Goal: Navigation & Orientation: Understand site structure

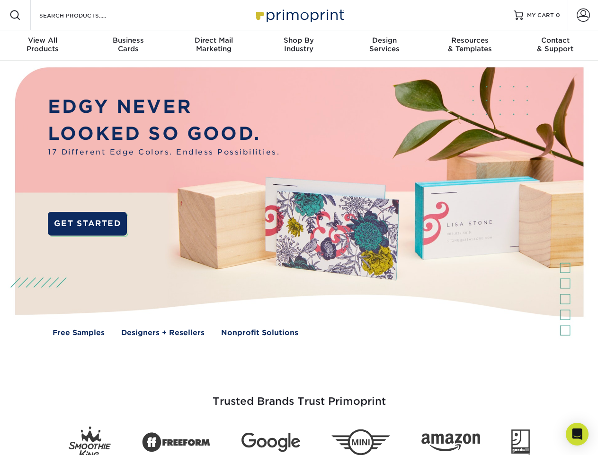
click at [299, 227] on img at bounding box center [299, 209] width 592 height 296
click at [15, 15] on span at bounding box center [14, 14] width 11 height 11
click at [583, 15] on span at bounding box center [583, 15] width 13 height 13
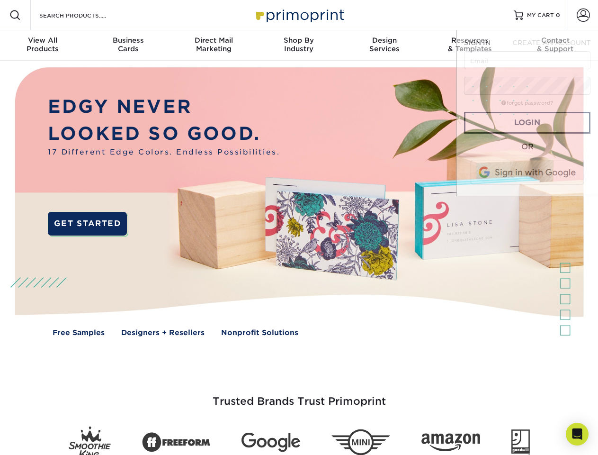
click at [43, 45] on div "View All Products" at bounding box center [42, 44] width 85 height 17
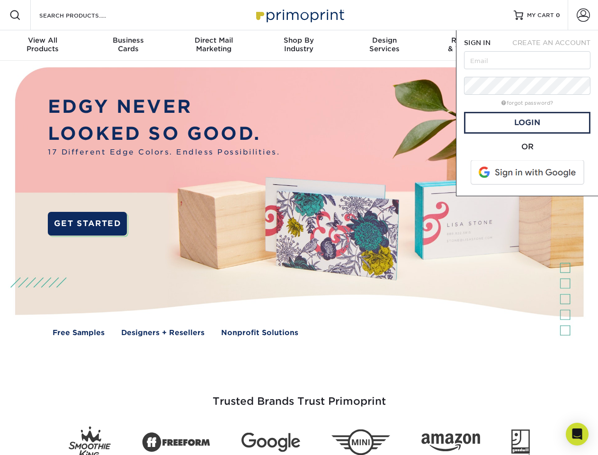
click at [128, 45] on div "Business Cards" at bounding box center [127, 44] width 85 height 17
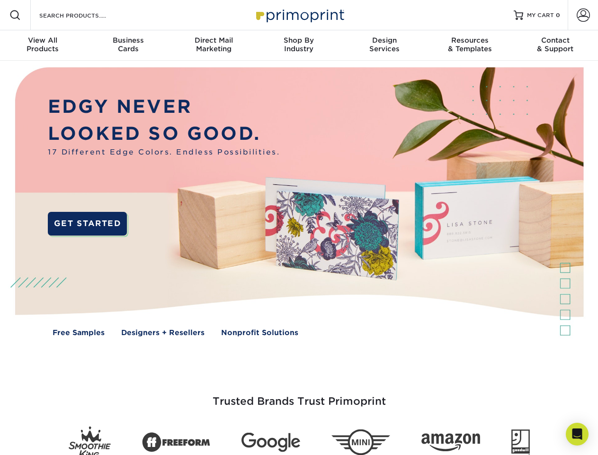
click at [214, 45] on div "Direct Mail Marketing" at bounding box center [213, 44] width 85 height 17
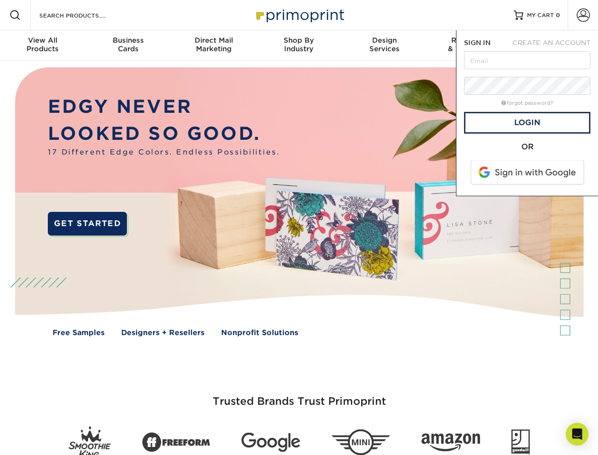
click at [299, 45] on div "Shop By Industry" at bounding box center [298, 44] width 85 height 17
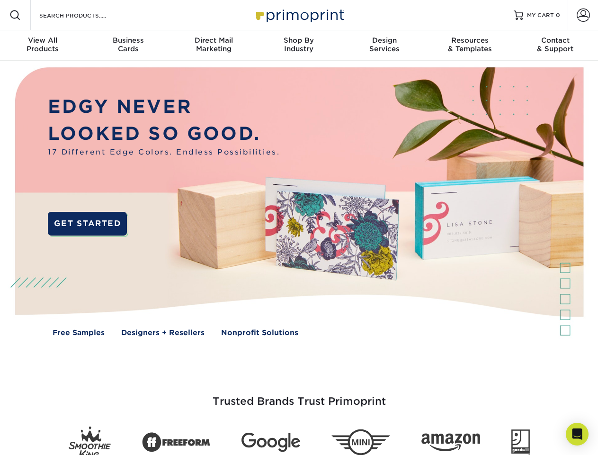
click at [384, 45] on div "Design Services" at bounding box center [384, 44] width 85 height 17
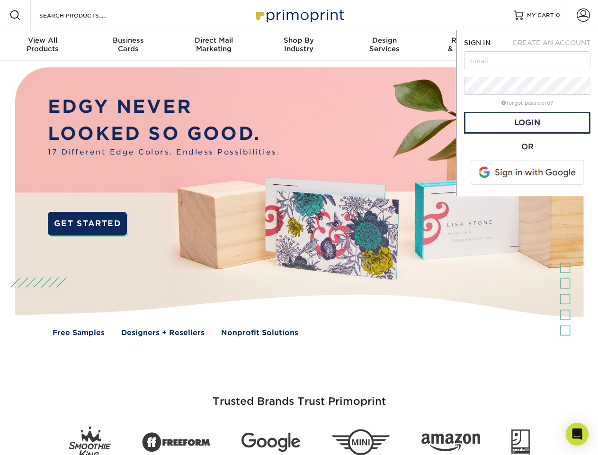
click at [470, 45] on span "SIGN IN" at bounding box center [477, 43] width 27 height 8
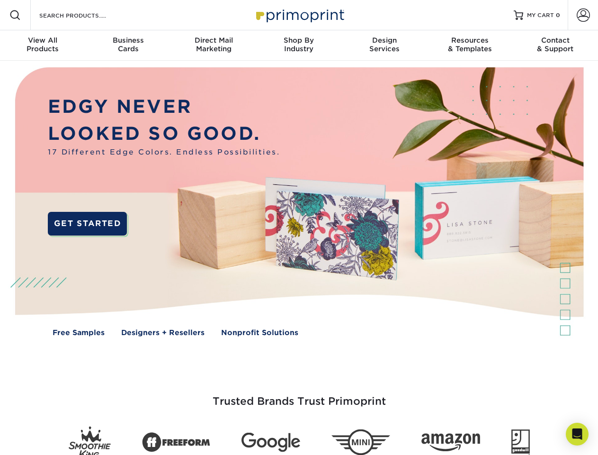
click at [555, 45] on div "Contact & Support" at bounding box center [555, 44] width 85 height 17
